Goal: Navigation & Orientation: Find specific page/section

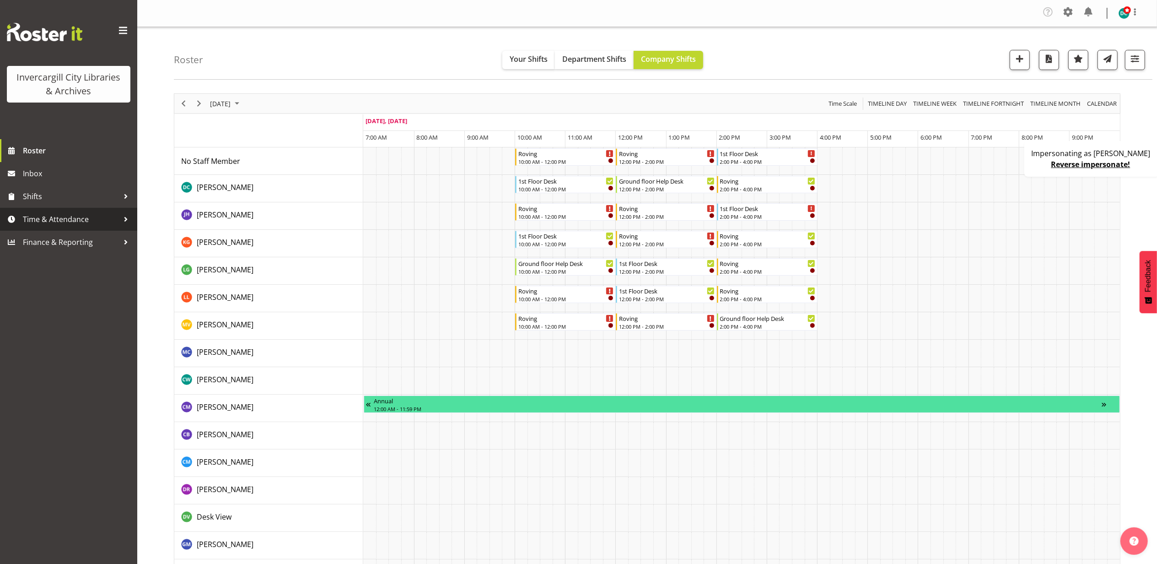
click at [69, 218] on span "Time & Attendance" at bounding box center [71, 219] width 96 height 14
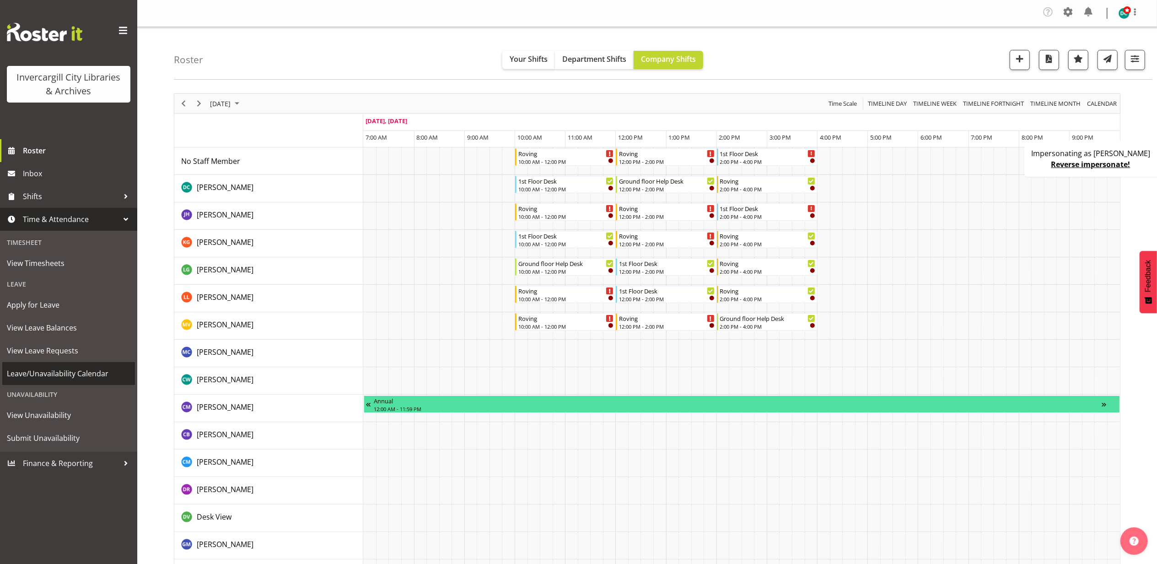
click at [82, 372] on span "Leave/Unavailability Calendar" at bounding box center [69, 373] width 124 height 14
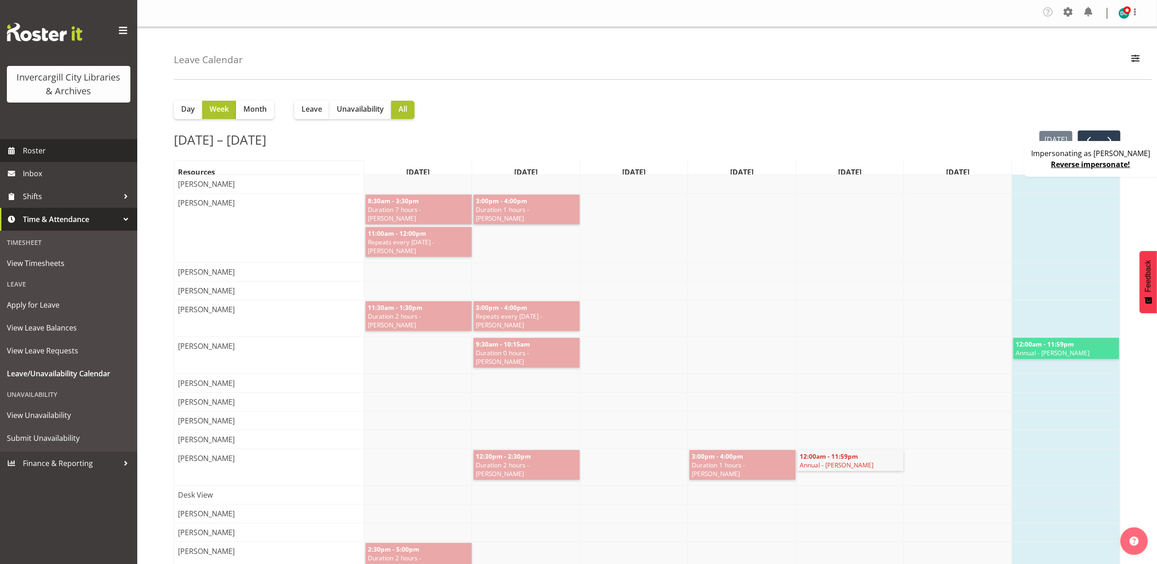
click at [71, 150] on span "Roster" at bounding box center [78, 151] width 110 height 14
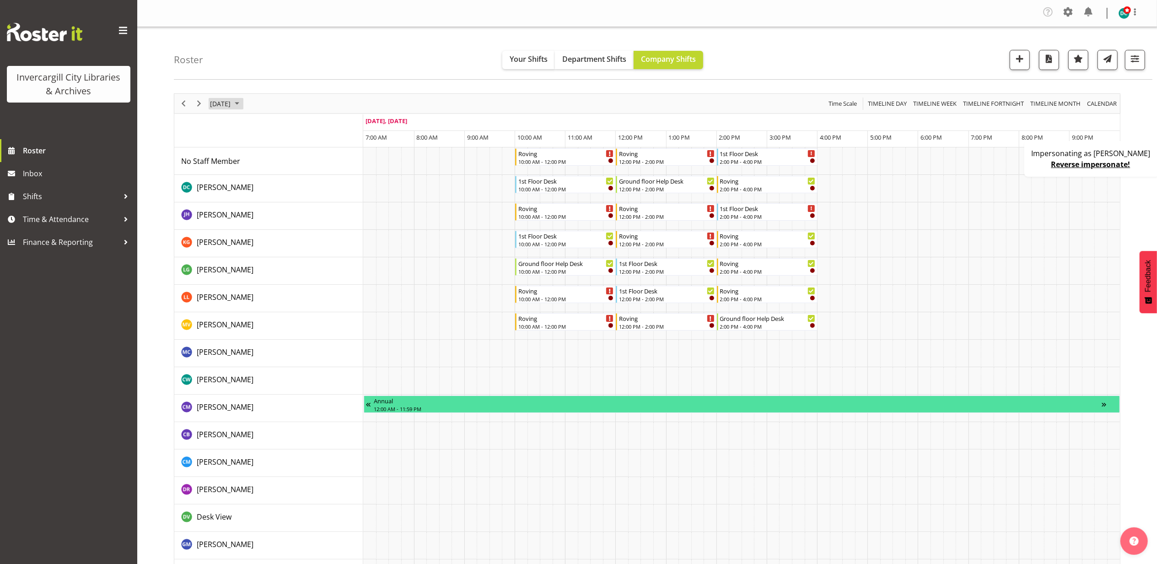
click at [232, 107] on span "[DATE]" at bounding box center [220, 103] width 22 height 11
click at [252, 218] on span "26" at bounding box center [249, 220] width 14 height 14
